Goal: Find contact information

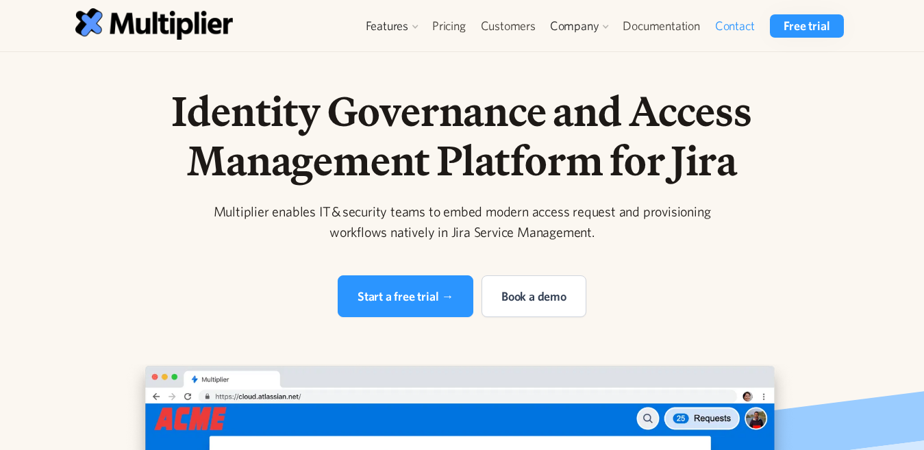
click at [729, 31] on link "Contact" at bounding box center [734, 25] width 55 height 23
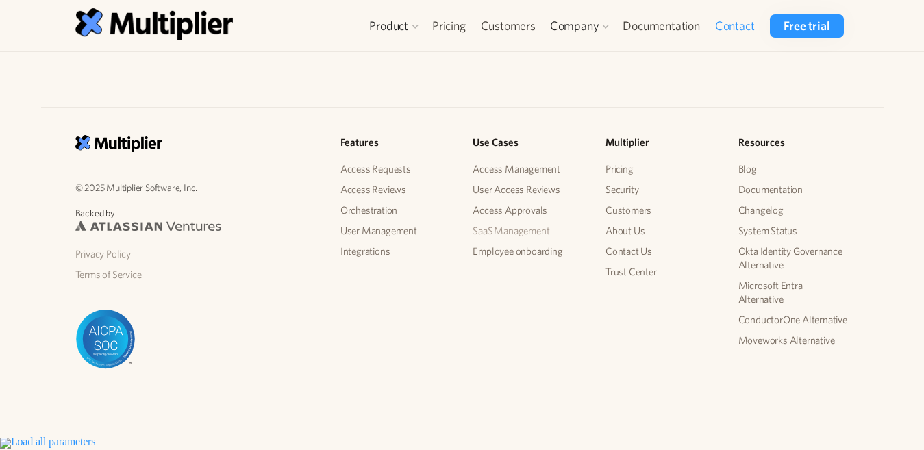
scroll to position [522, 0]
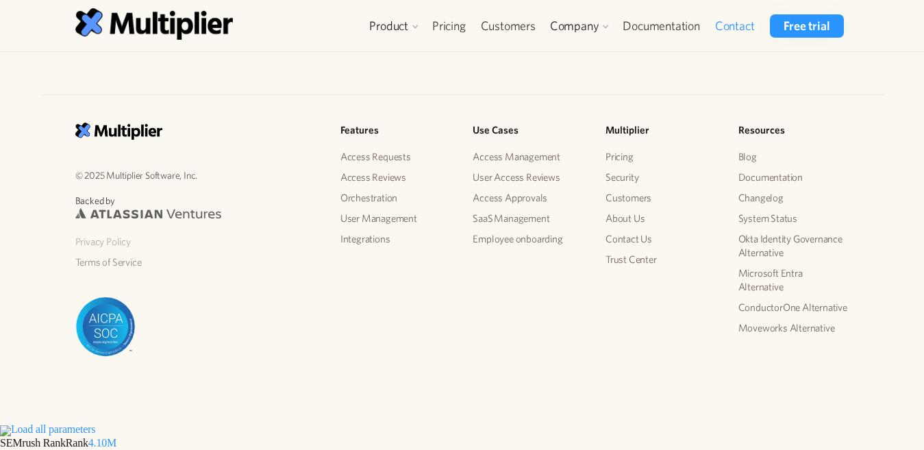
click at [87, 242] on link "Privacy Policy" at bounding box center [196, 241] width 243 height 21
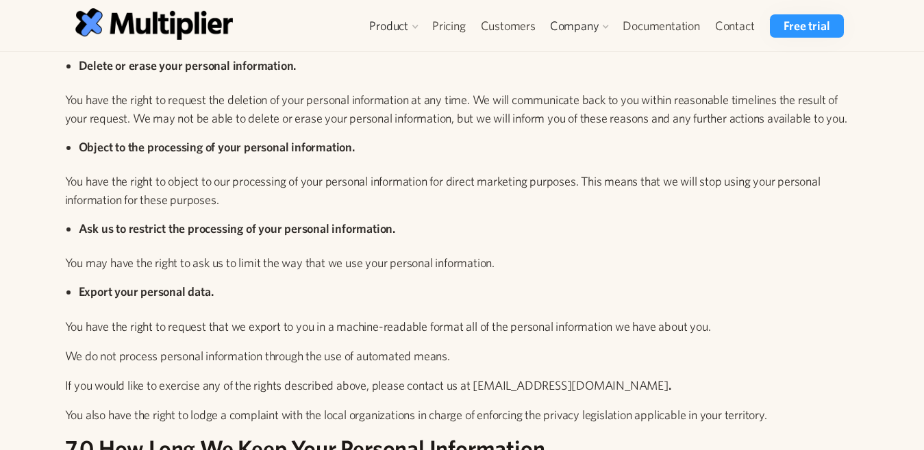
scroll to position [3355, 0]
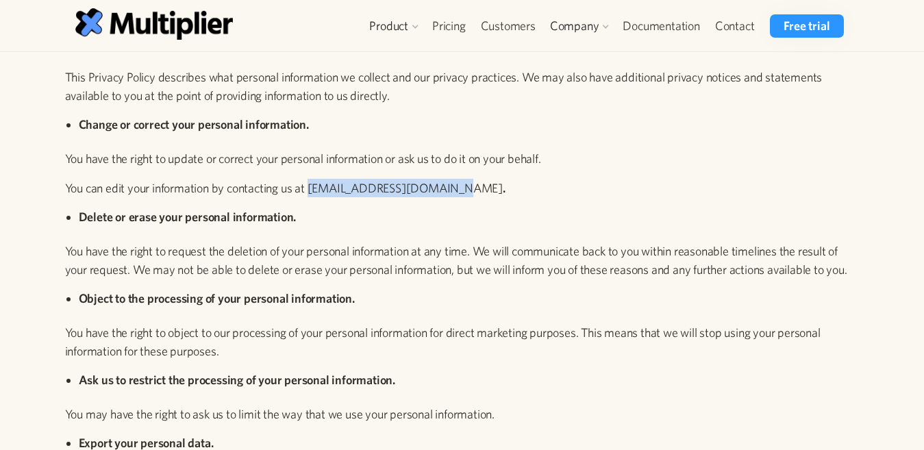
drag, startPoint x: 442, startPoint y: 189, endPoint x: 310, endPoint y: 194, distance: 132.9
click at [310, 194] on p "You can edit your information by contacting us at [EMAIL_ADDRESS][DOMAIN_NAME] ." at bounding box center [457, 188] width 784 height 18
copy p "[EMAIL_ADDRESS][DOMAIN_NAME]"
